Goal: Information Seeking & Learning: Find specific fact

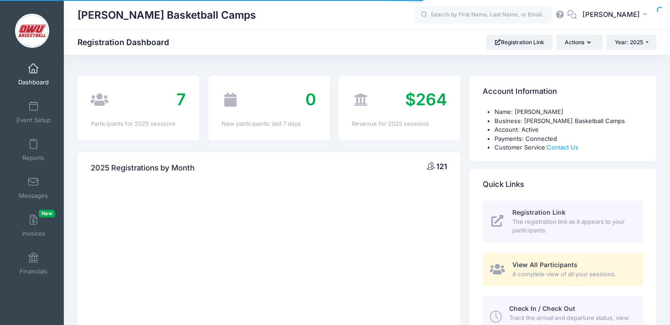
select select
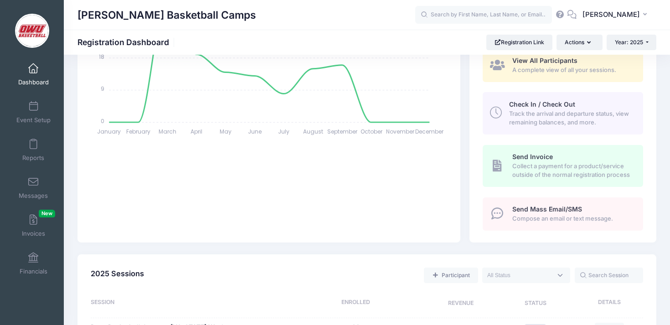
scroll to position [324, 0]
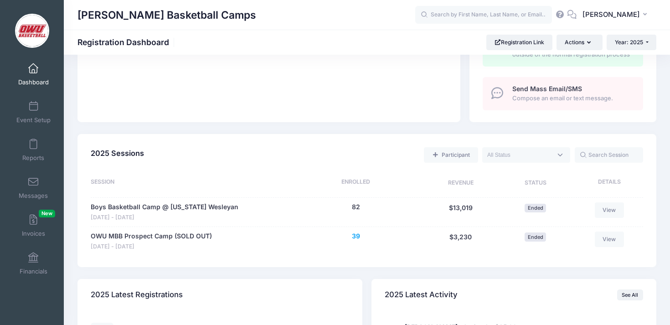
click at [356, 235] on button "39" at bounding box center [356, 236] width 8 height 10
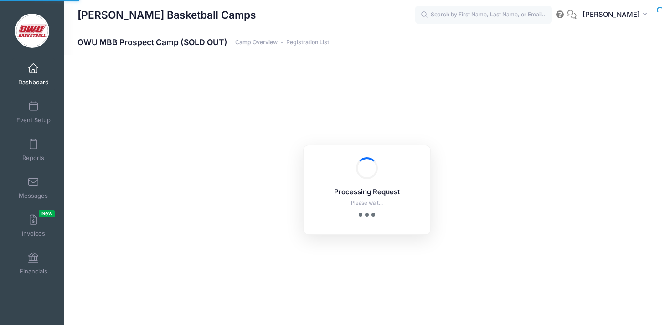
select select "10"
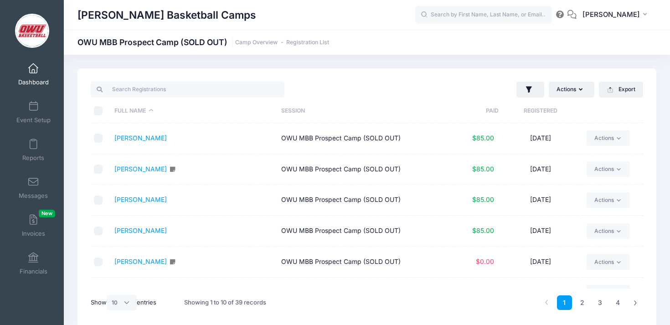
click at [367, 80] on div "Actions Assign Labels Send Email Send Payment Reminder Send Document Upload Rem…" at bounding box center [507, 89] width 281 height 19
click at [303, 87] on div at bounding box center [227, 89] width 281 height 19
click at [243, 98] on div at bounding box center [227, 89] width 281 height 19
click at [245, 94] on input "search" at bounding box center [188, 89] width 194 height 15
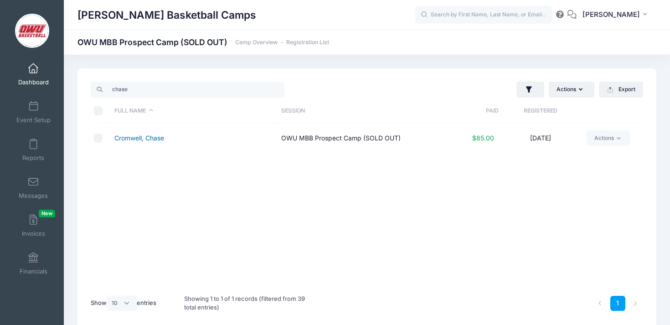
click at [144, 139] on link "Cromwell, Chase" at bounding box center [139, 138] width 50 height 8
click at [125, 91] on input "chase" at bounding box center [188, 89] width 194 height 15
type input "v"
click at [136, 137] on link "Brett, Matt" at bounding box center [140, 138] width 52 height 8
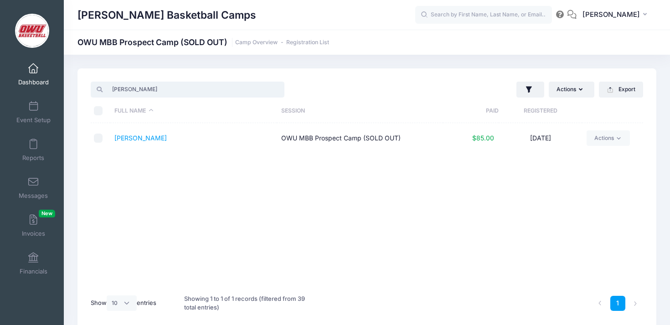
click at [166, 92] on input "brett" at bounding box center [188, 89] width 194 height 15
type input "page"
click at [138, 135] on link "Page, Quentin" at bounding box center [150, 138] width 72 height 8
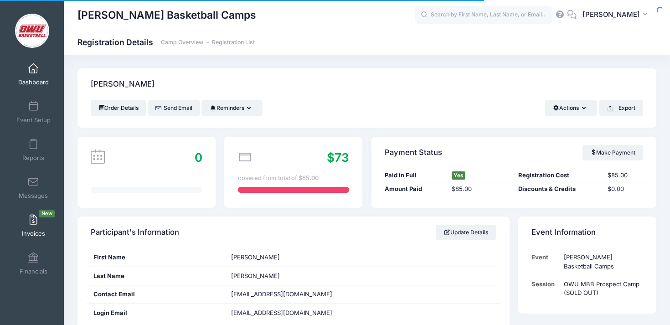
scroll to position [169, 0]
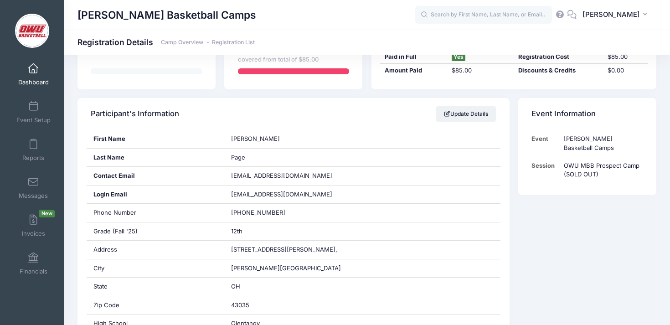
scroll to position [123, 0]
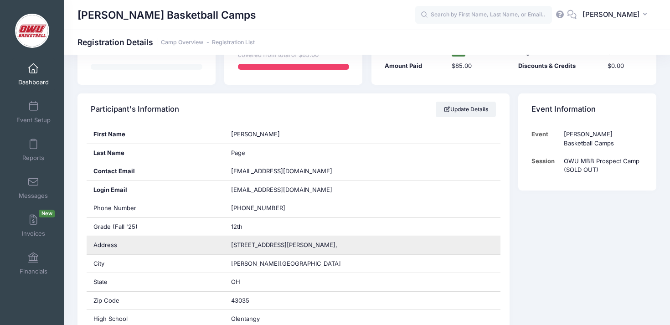
click at [236, 241] on span "[STREET_ADDRESS][PERSON_NAME]," at bounding box center [284, 244] width 106 height 7
copy div "[STREET_ADDRESS][PERSON_NAME],"
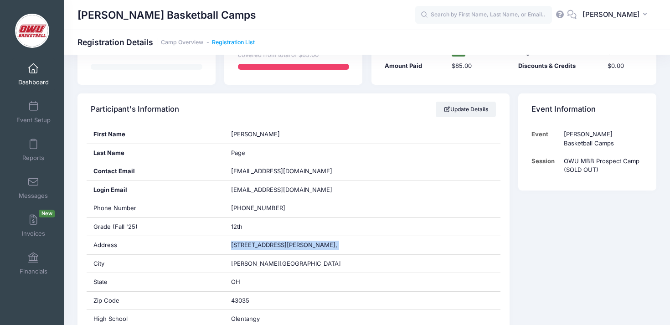
click at [214, 41] on link "Registration List" at bounding box center [233, 42] width 43 height 7
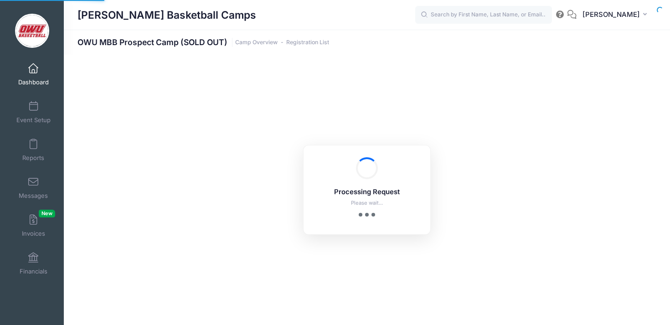
select select "10"
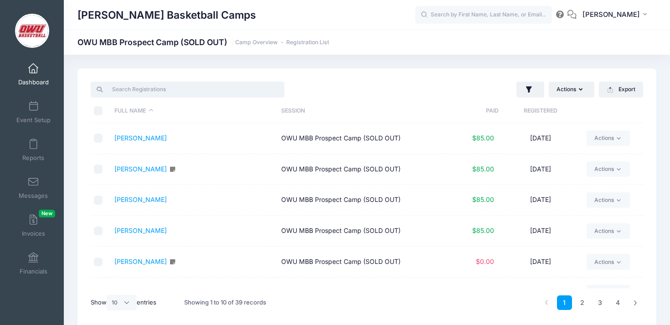
click at [155, 88] on input "search" at bounding box center [188, 89] width 194 height 15
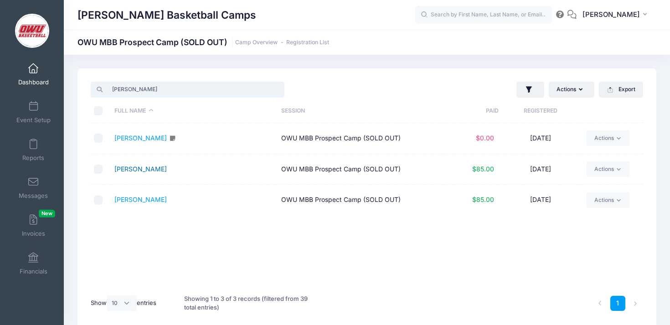
type input "garr"
click at [153, 170] on link "Myers, Garrett" at bounding box center [140, 169] width 52 height 8
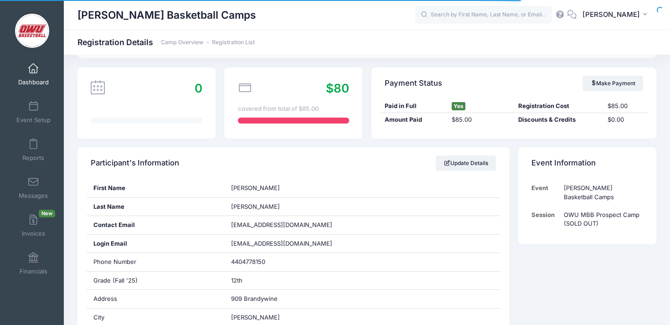
scroll to position [75, 0]
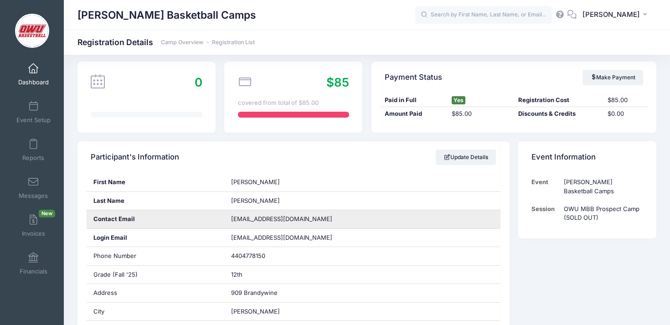
click at [247, 217] on span "[EMAIL_ADDRESS][DOMAIN_NAME]" at bounding box center [281, 218] width 101 height 7
copy div "[EMAIL_ADDRESS][DOMAIN_NAME]"
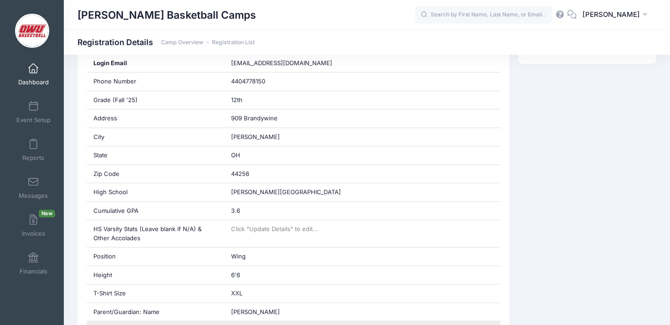
scroll to position [215, 0]
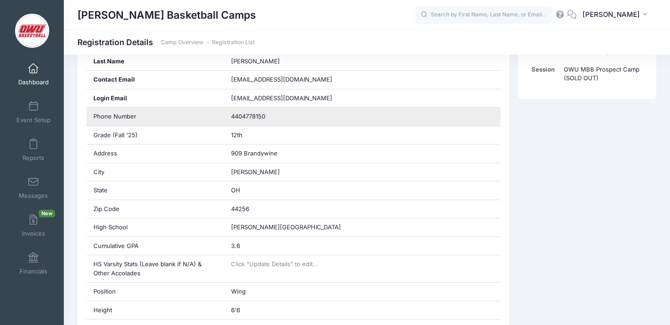
click at [249, 115] on span "4404778150" at bounding box center [248, 116] width 34 height 7
copy div "4404778150"
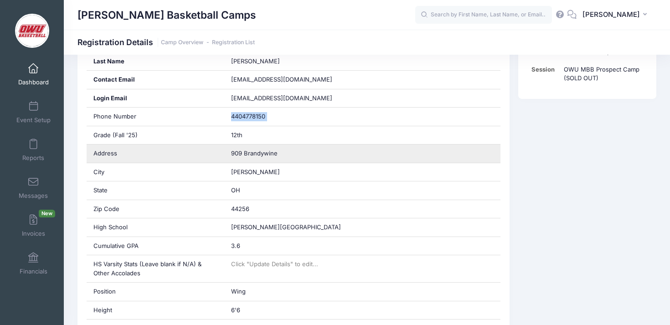
scroll to position [347, 0]
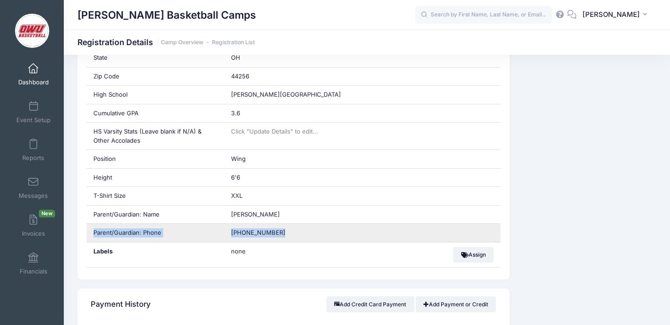
drag, startPoint x: 278, startPoint y: 236, endPoint x: 221, endPoint y: 226, distance: 57.5
click at [221, 226] on div "Parent/Guardian: Phone (440) 477-8150" at bounding box center [294, 233] width 414 height 19
drag, startPoint x: 308, startPoint y: 227, endPoint x: 298, endPoint y: 231, distance: 10.4
click at [298, 231] on div "(440) 477-8150" at bounding box center [362, 233] width 276 height 18
copy span "(440) 477-8150"
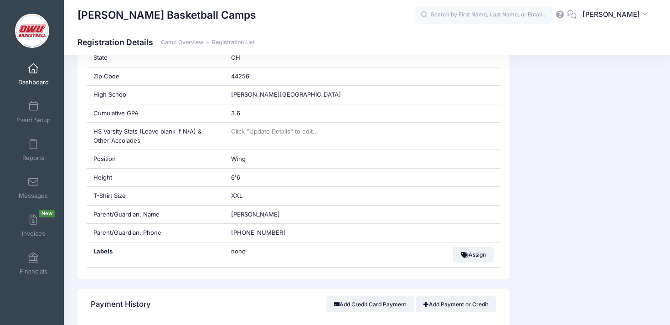
click at [545, 190] on div "Event Information Event David Vogel Basketball Camps Session OWU MBB Prospect C…" at bounding box center [587, 326] width 147 height 915
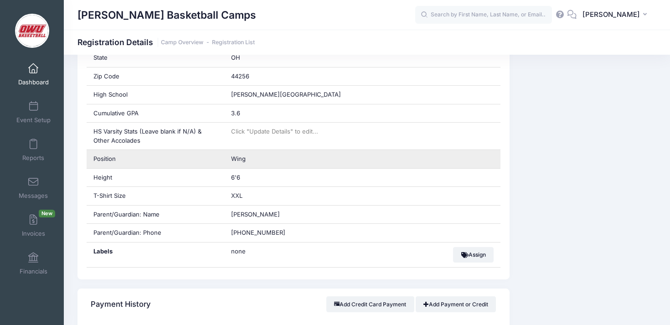
scroll to position [0, 0]
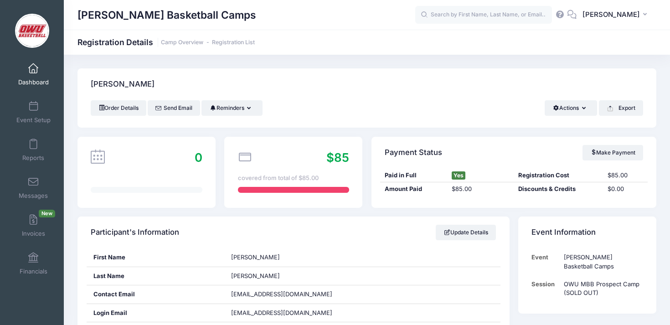
click at [230, 34] on div "David Vogel Basketball Camps Registration Details Camp Overview Registration Li…" at bounding box center [367, 42] width 606 height 25
click at [230, 39] on link "Registration List" at bounding box center [233, 42] width 43 height 7
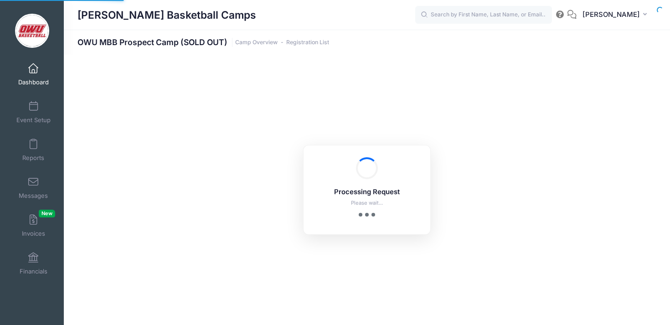
select select "10"
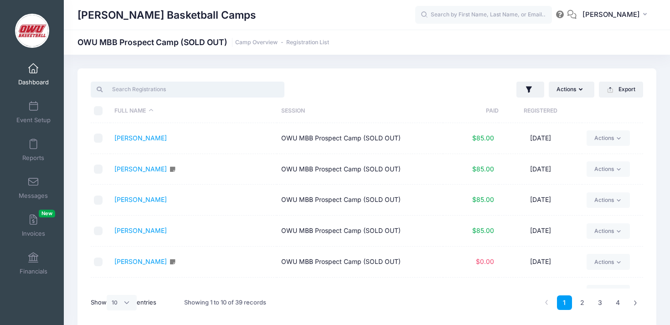
click at [147, 85] on input "search" at bounding box center [188, 89] width 194 height 15
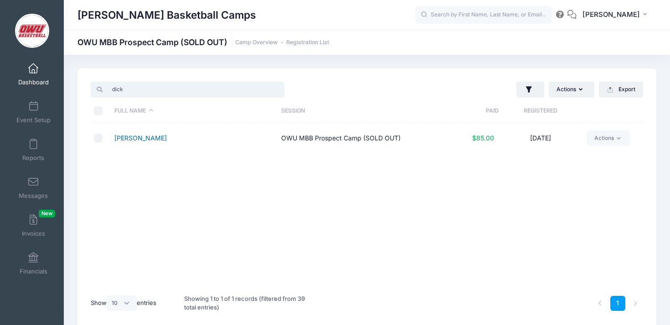
type input "dick"
click at [140, 138] on link "Dick, Matthew" at bounding box center [140, 138] width 52 height 8
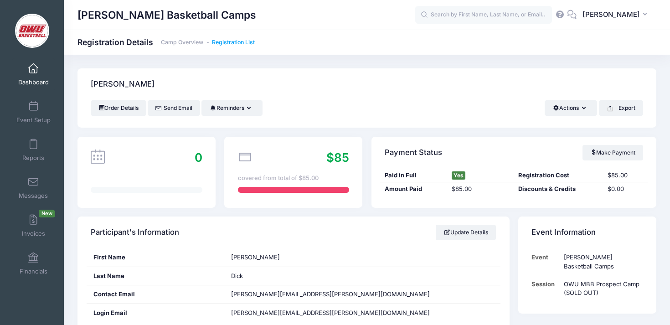
click at [234, 43] on link "Registration List" at bounding box center [233, 42] width 43 height 7
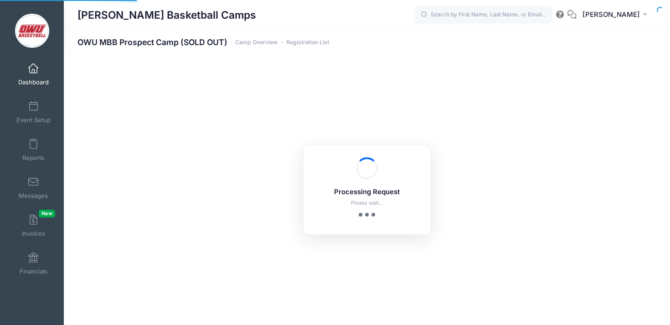
select select "10"
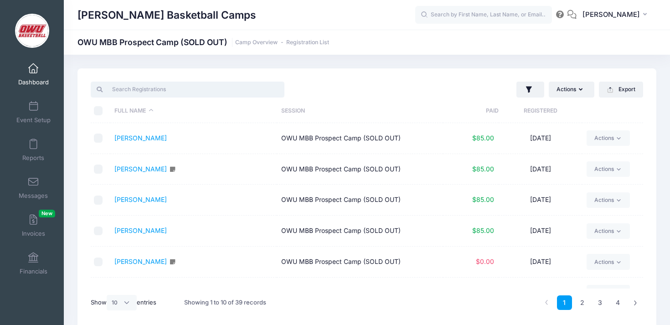
click at [194, 86] on input "search" at bounding box center [188, 89] width 194 height 15
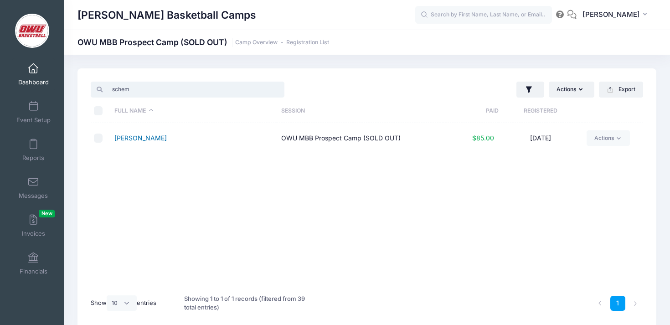
type input "schem"
click at [145, 134] on link "[PERSON_NAME]" at bounding box center [140, 138] width 52 height 8
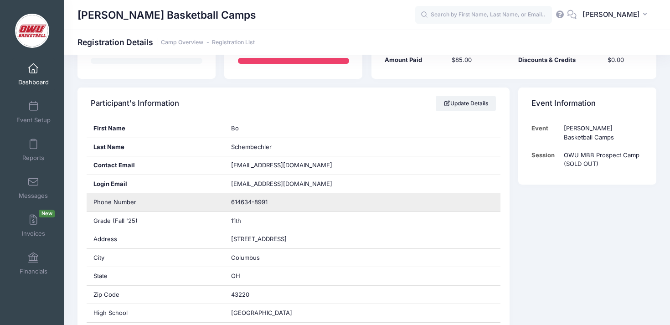
scroll to position [130, 0]
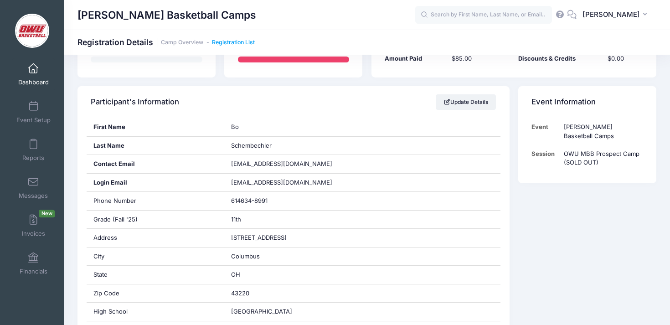
click at [234, 41] on link "Registration List" at bounding box center [233, 42] width 43 height 7
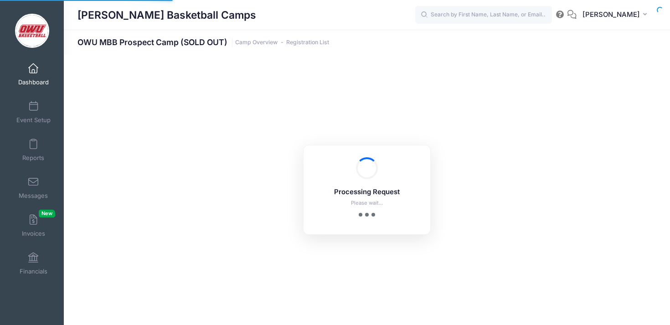
select select "10"
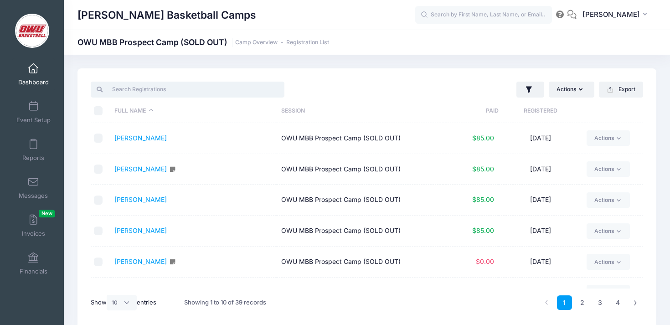
click at [167, 96] on input "search" at bounding box center [188, 89] width 194 height 15
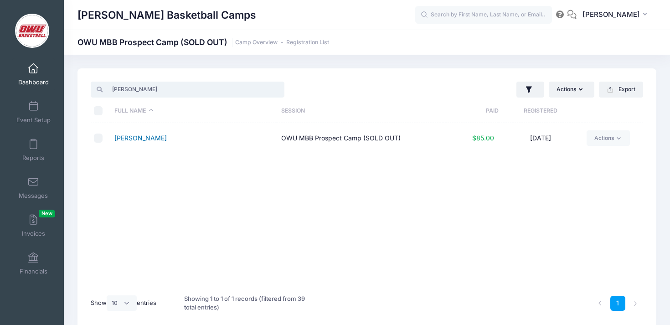
type input "wells"
click at [143, 140] on link "Wells, Noah" at bounding box center [140, 138] width 52 height 8
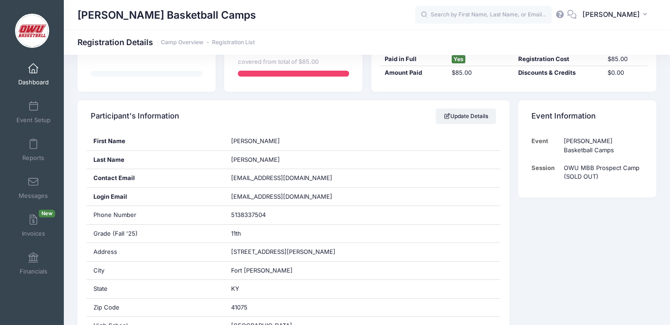
scroll to position [162, 0]
